Goal: Find specific page/section: Find specific page/section

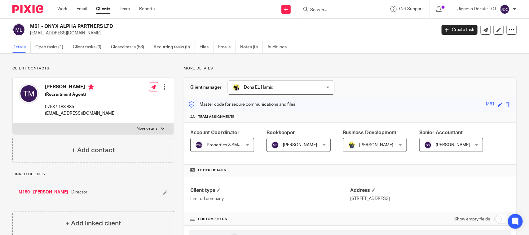
scroll to position [39, 0]
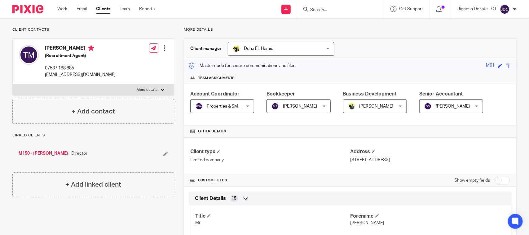
click at [331, 10] on input "Search" at bounding box center [338, 10] width 56 height 6
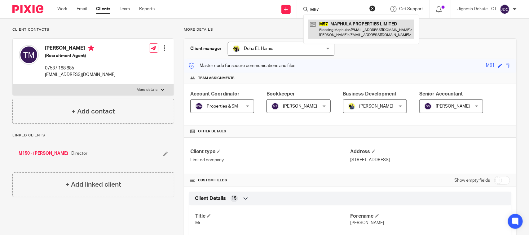
type input "M97"
click at [358, 34] on link at bounding box center [362, 29] width 106 height 19
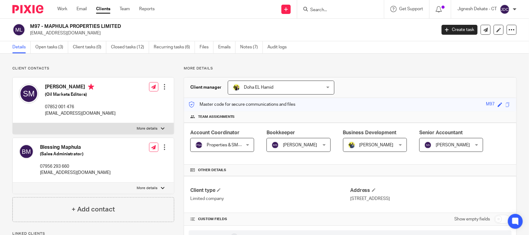
drag, startPoint x: 123, startPoint y: 25, endPoint x: 31, endPoint y: 27, distance: 92.1
click at [31, 27] on h2 "M97 - MAPHULA PROPERTIES LIMITED" at bounding box center [191, 26] width 322 height 7
copy h2 "M97 - MAPHULA PROPERTIES LIMITED"
